Goal: Task Accomplishment & Management: Manage account settings

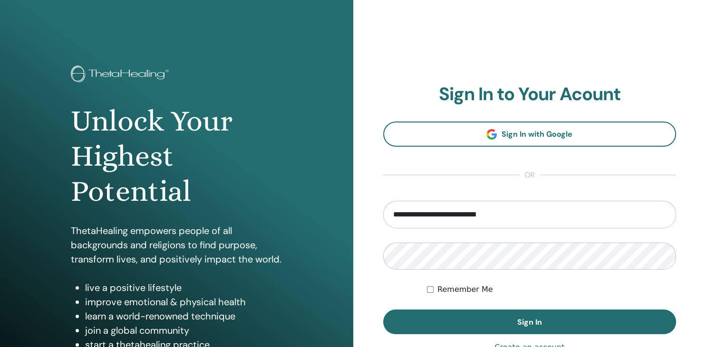
type input "**********"
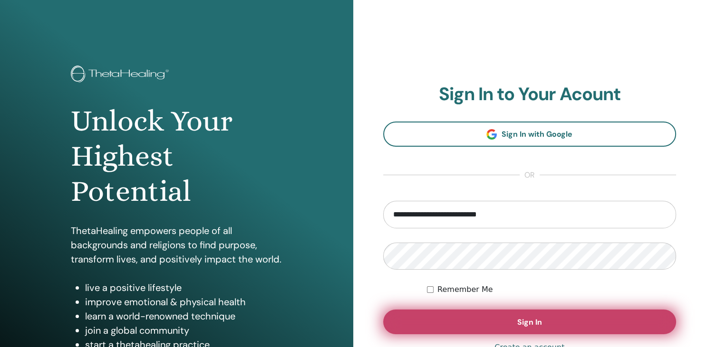
click at [532, 312] on button "Sign In" at bounding box center [529, 322] width 293 height 25
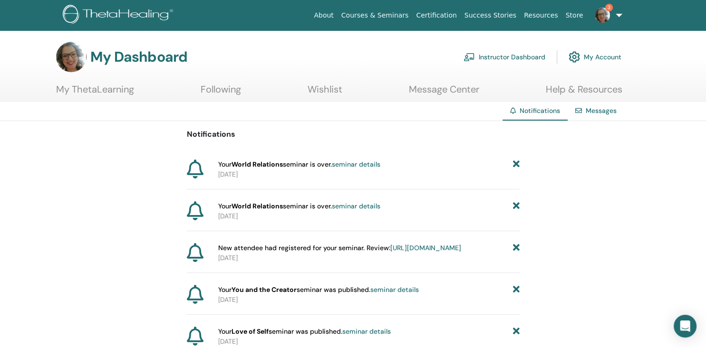
click at [434, 247] on link "https://member.thetahealing.com/instructor/seminar/373033/attendees" at bounding box center [425, 248] width 71 height 9
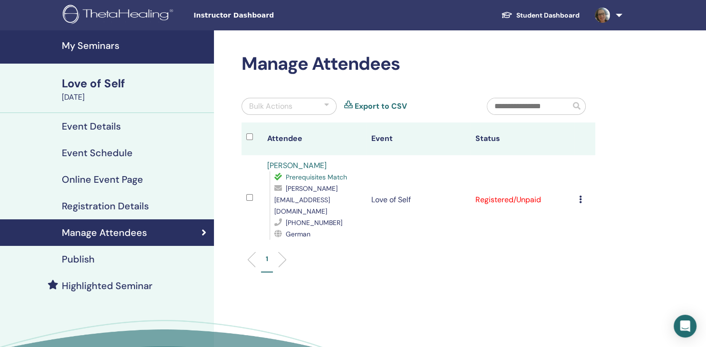
click at [96, 44] on h4 "My Seminars" at bounding box center [135, 45] width 146 height 11
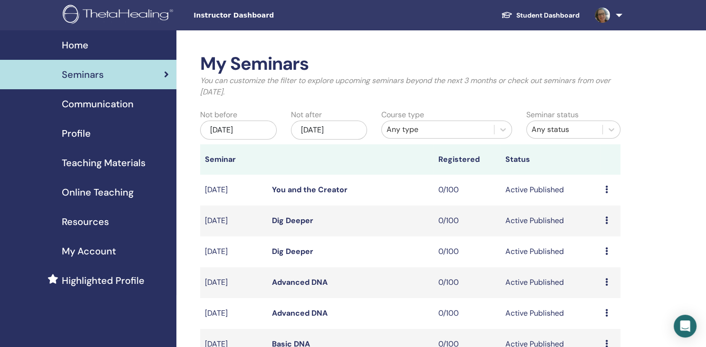
scroll to position [201, 0]
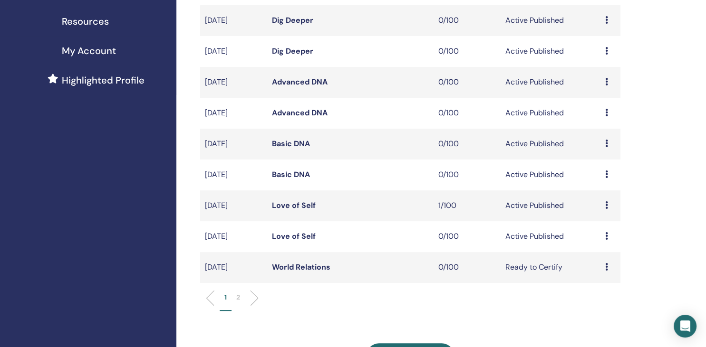
click at [605, 208] on icon at bounding box center [606, 205] width 3 height 8
click at [395, 307] on ul "1 2" at bounding box center [410, 302] width 404 height 19
click at [606, 238] on icon at bounding box center [606, 236] width 3 height 8
click at [656, 223] on div "My Seminars You can customize the filter to explore upcoming seminars beyond th…" at bounding box center [440, 236] width 529 height 813
click at [605, 203] on icon at bounding box center [606, 205] width 3 height 8
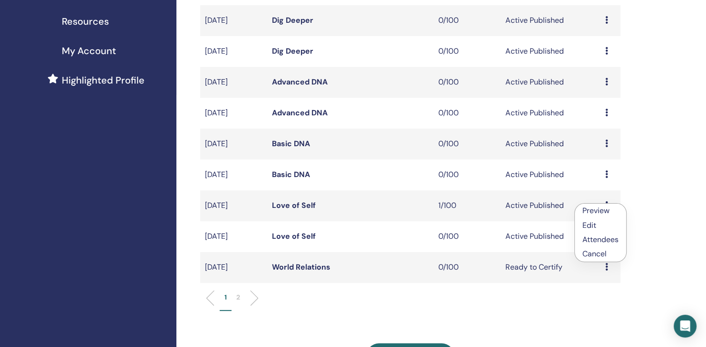
click at [602, 212] on link "Preview" at bounding box center [595, 211] width 27 height 10
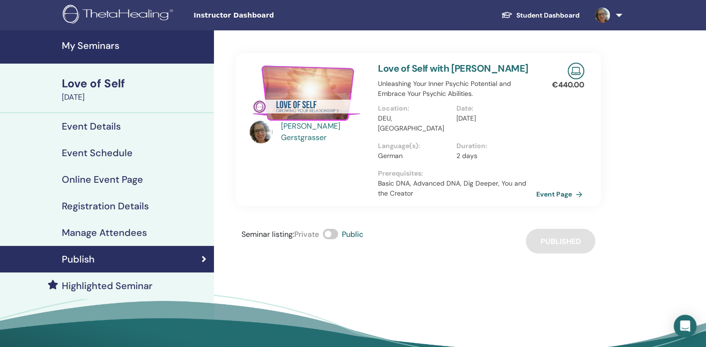
click at [545, 195] on link "Event Page" at bounding box center [561, 194] width 50 height 14
